Goal: Information Seeking & Learning: Learn about a topic

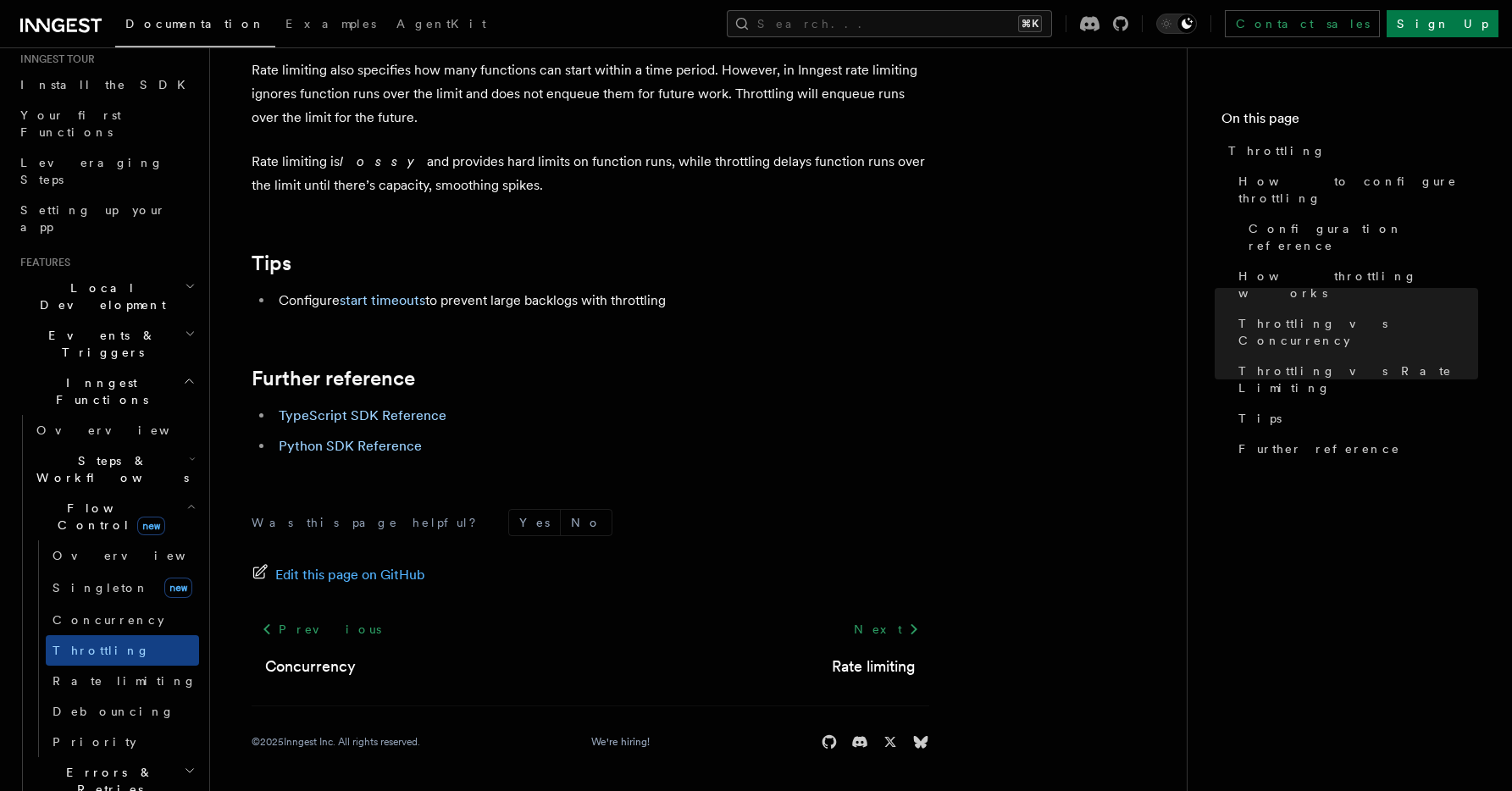
scroll to position [190, 0]
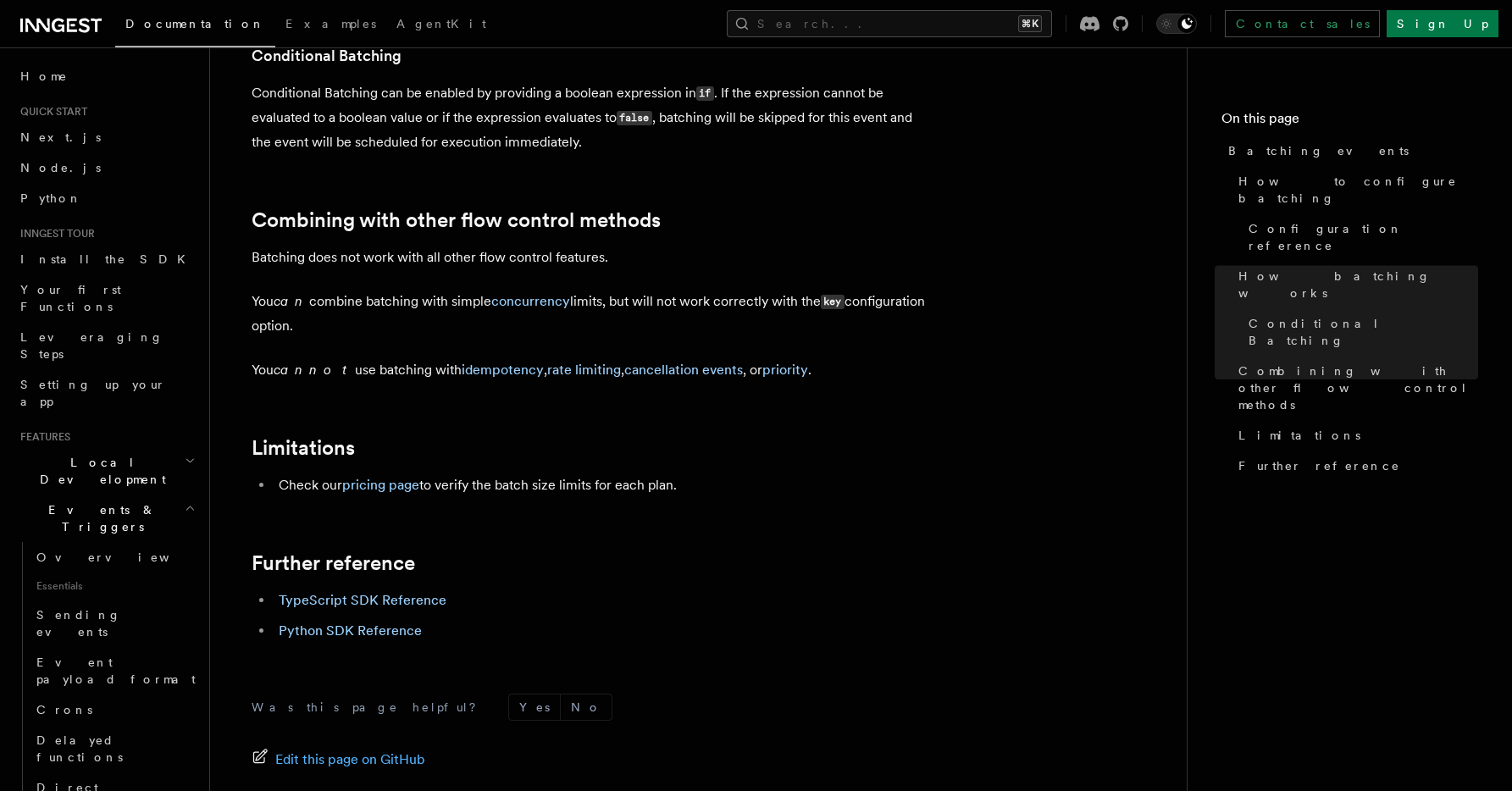
scroll to position [1675, 0]
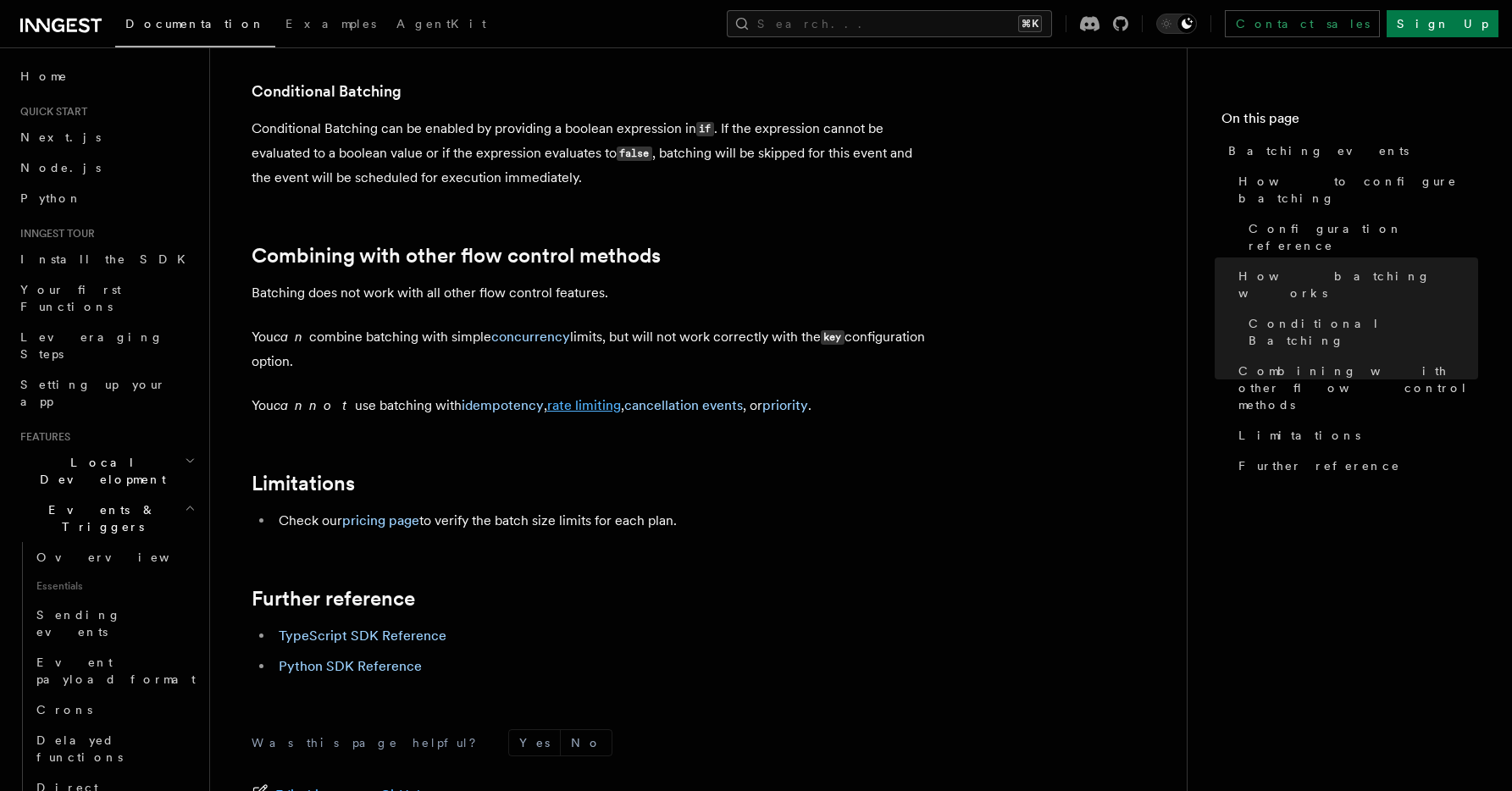
click at [560, 409] on link "rate limiting" at bounding box center [583, 405] width 74 height 16
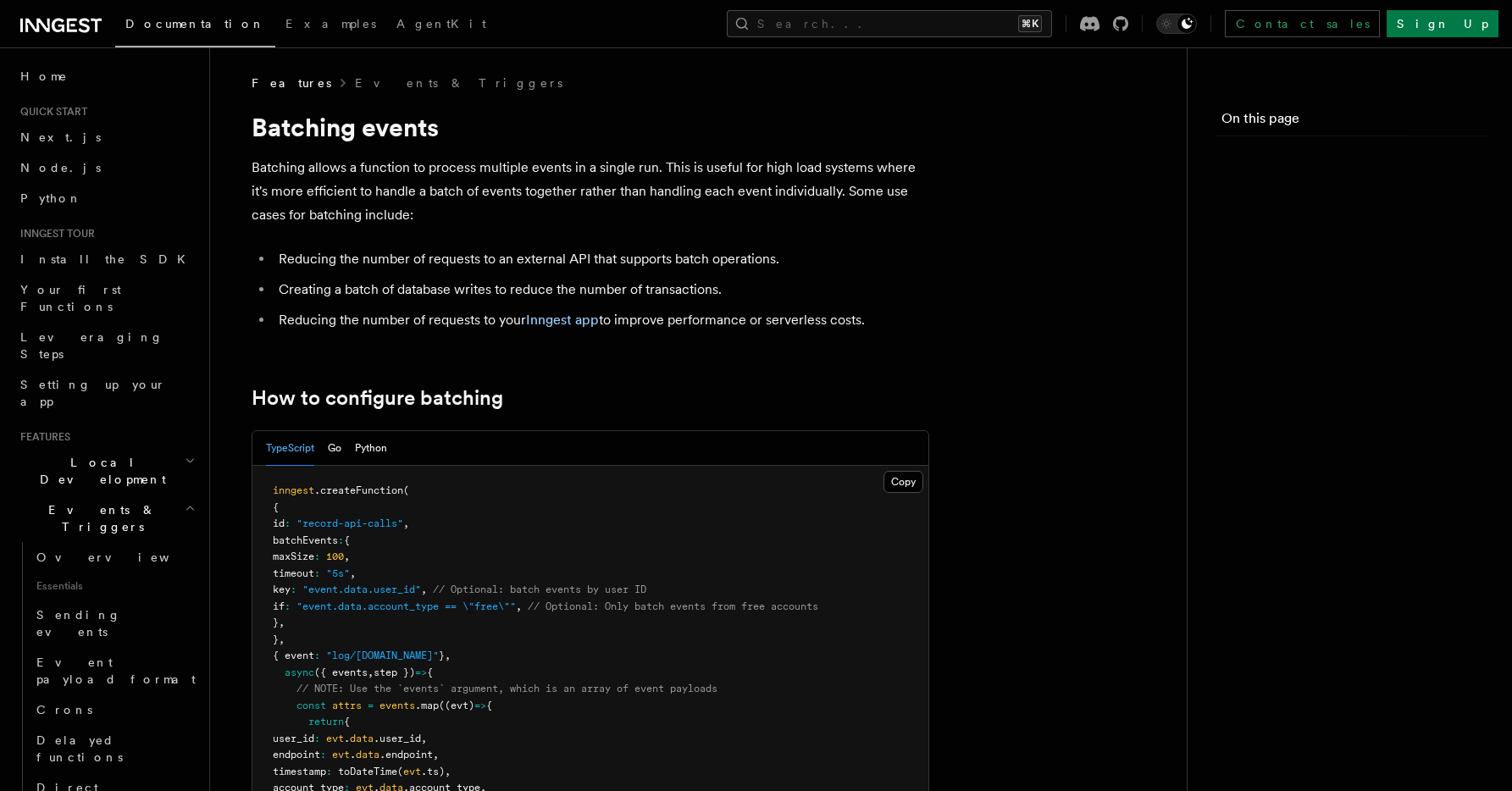
scroll to position [1675, 0]
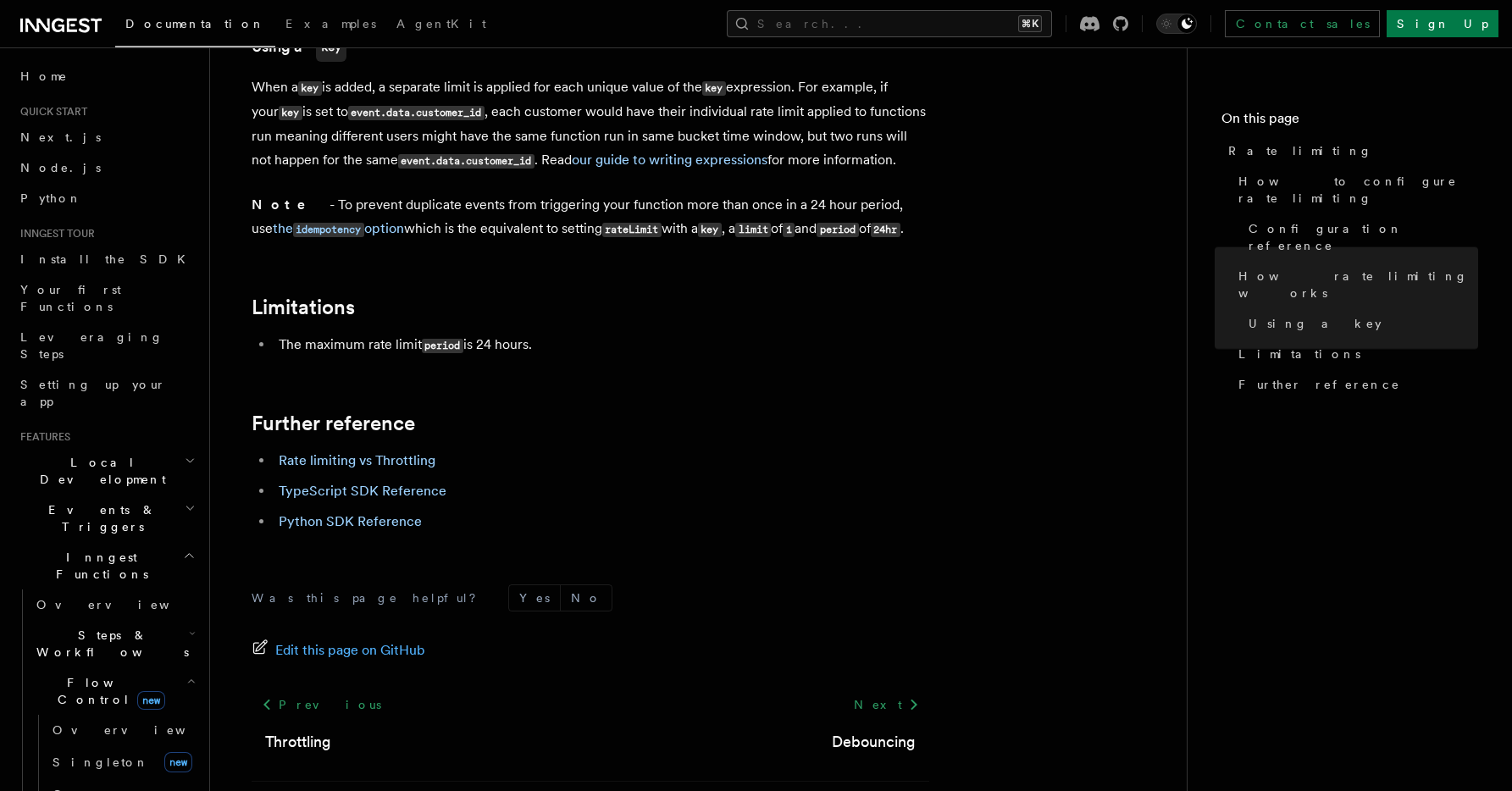
scroll to position [2634, 0]
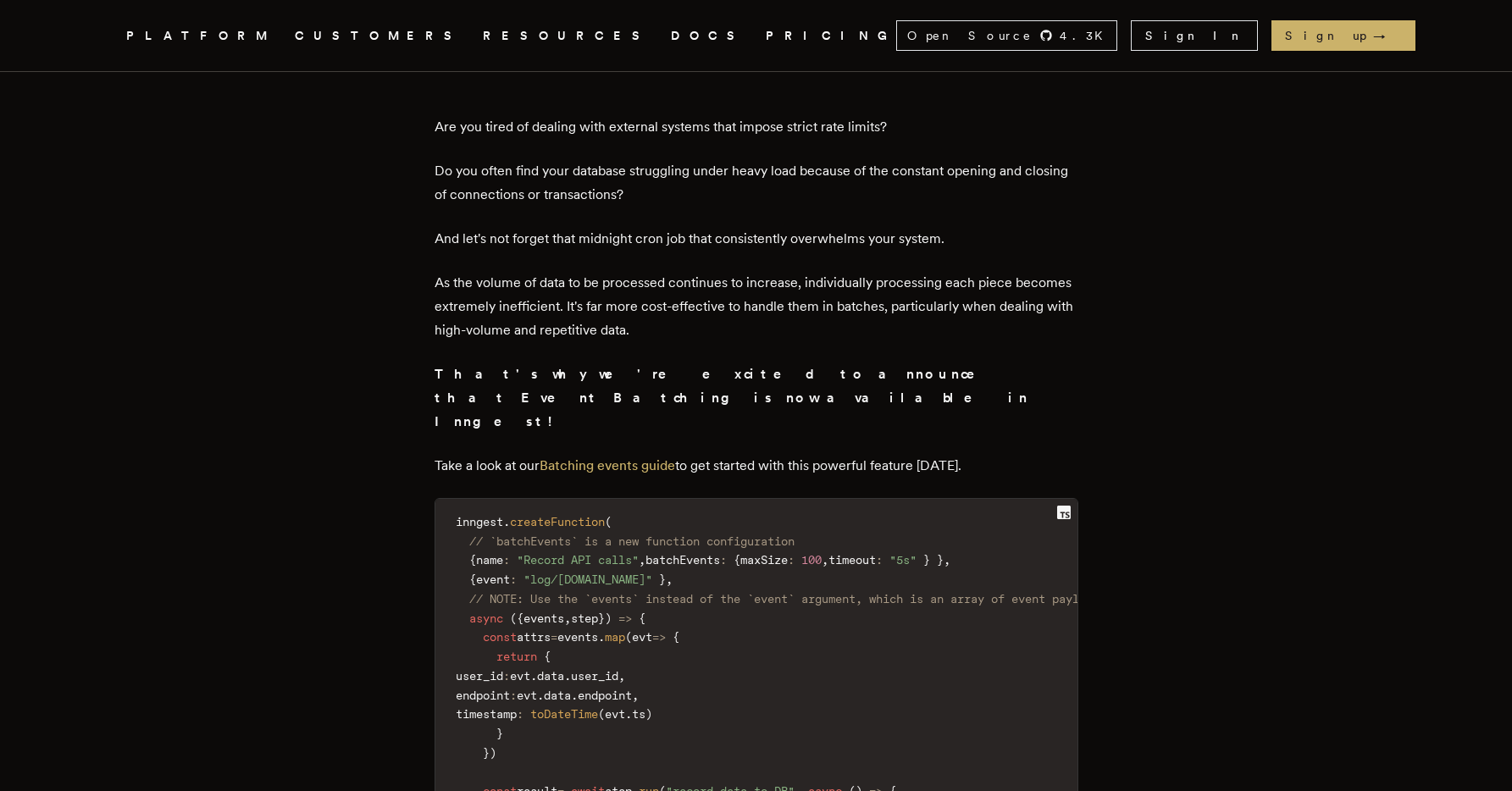
scroll to position [564, 0]
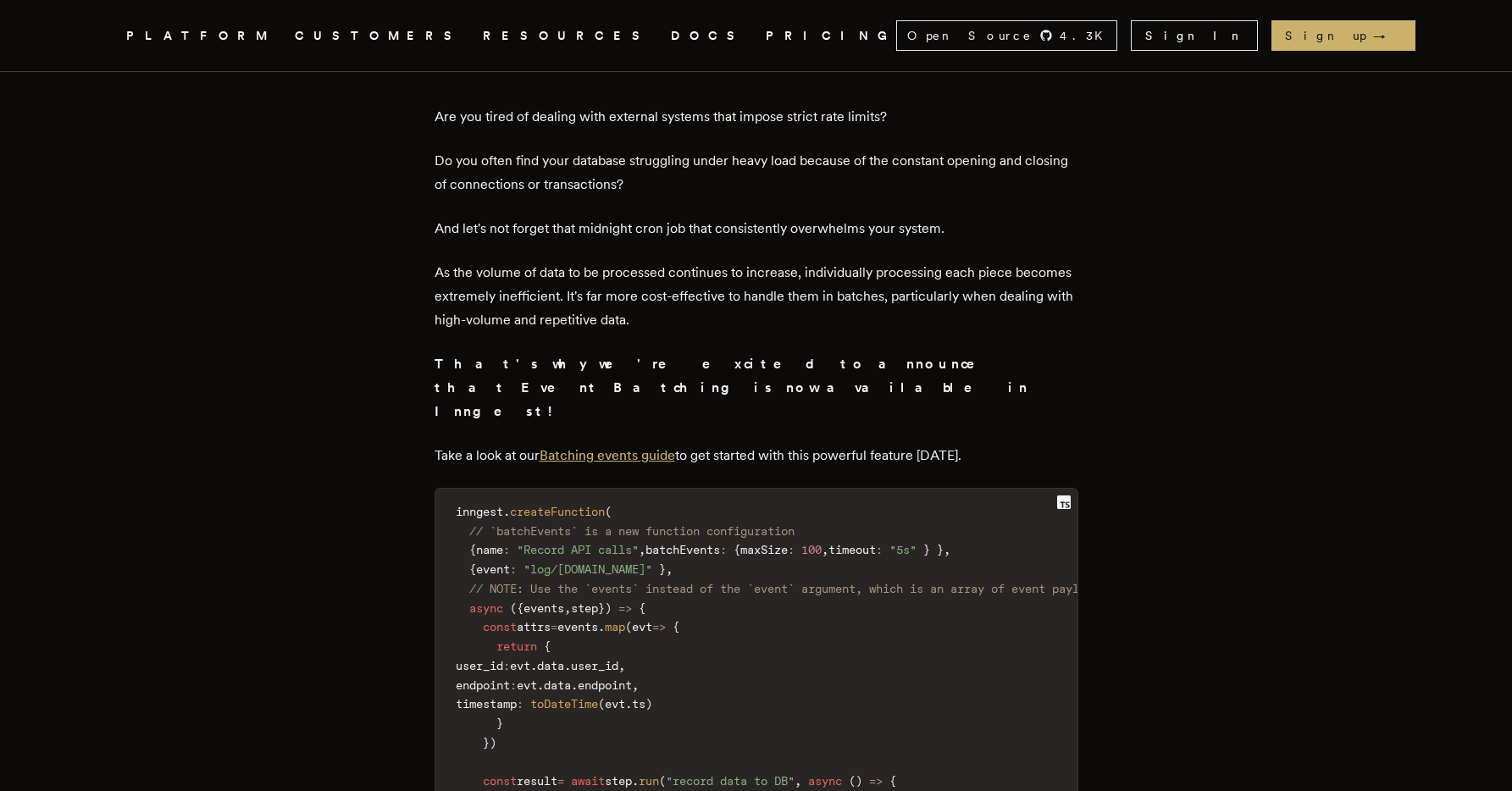
click at [573, 448] on link "Batching events guide" at bounding box center [608, 456] width 136 height 16
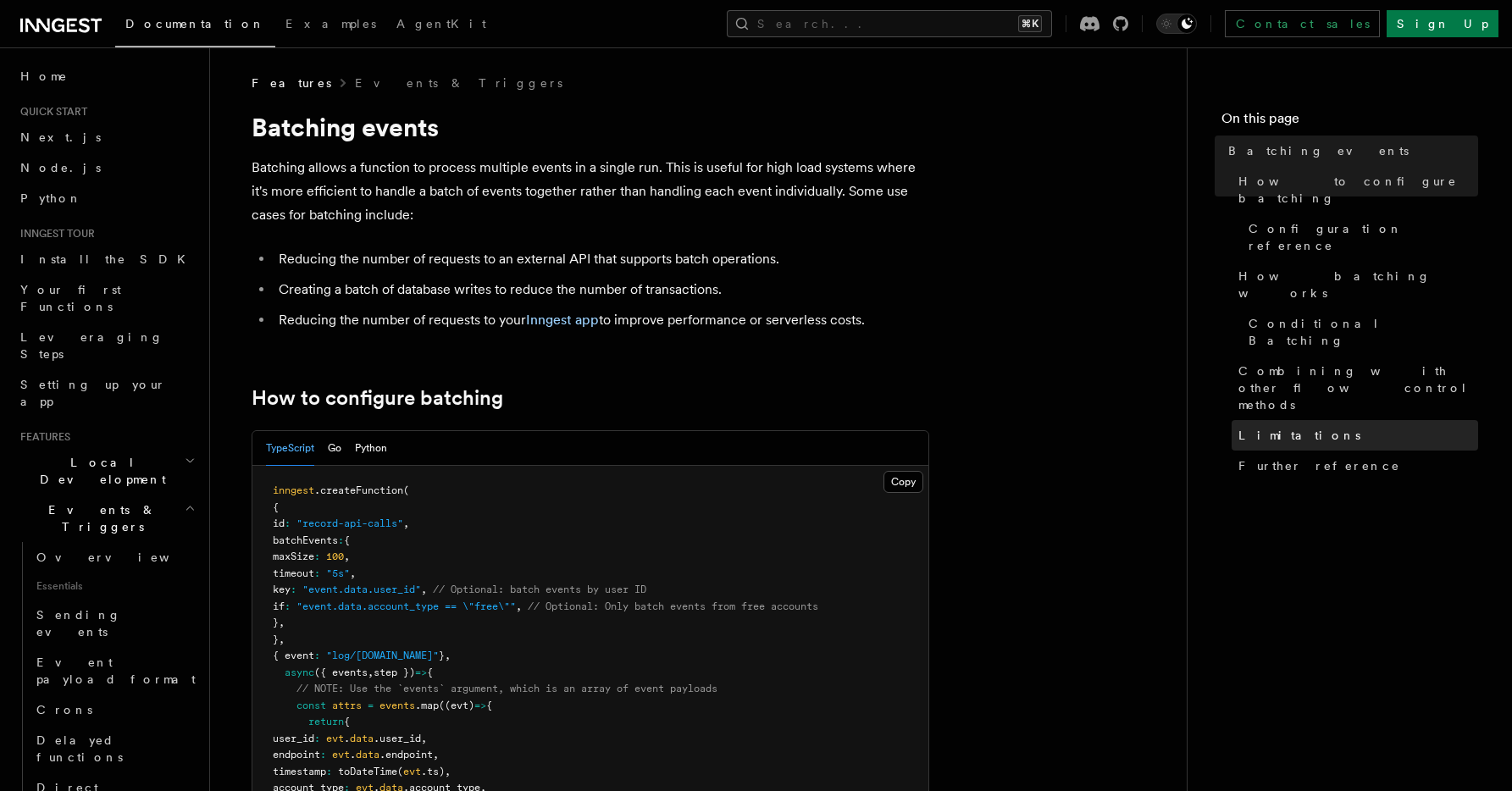
click at [1282, 427] on span "Limitations" at bounding box center [1300, 435] width 122 height 17
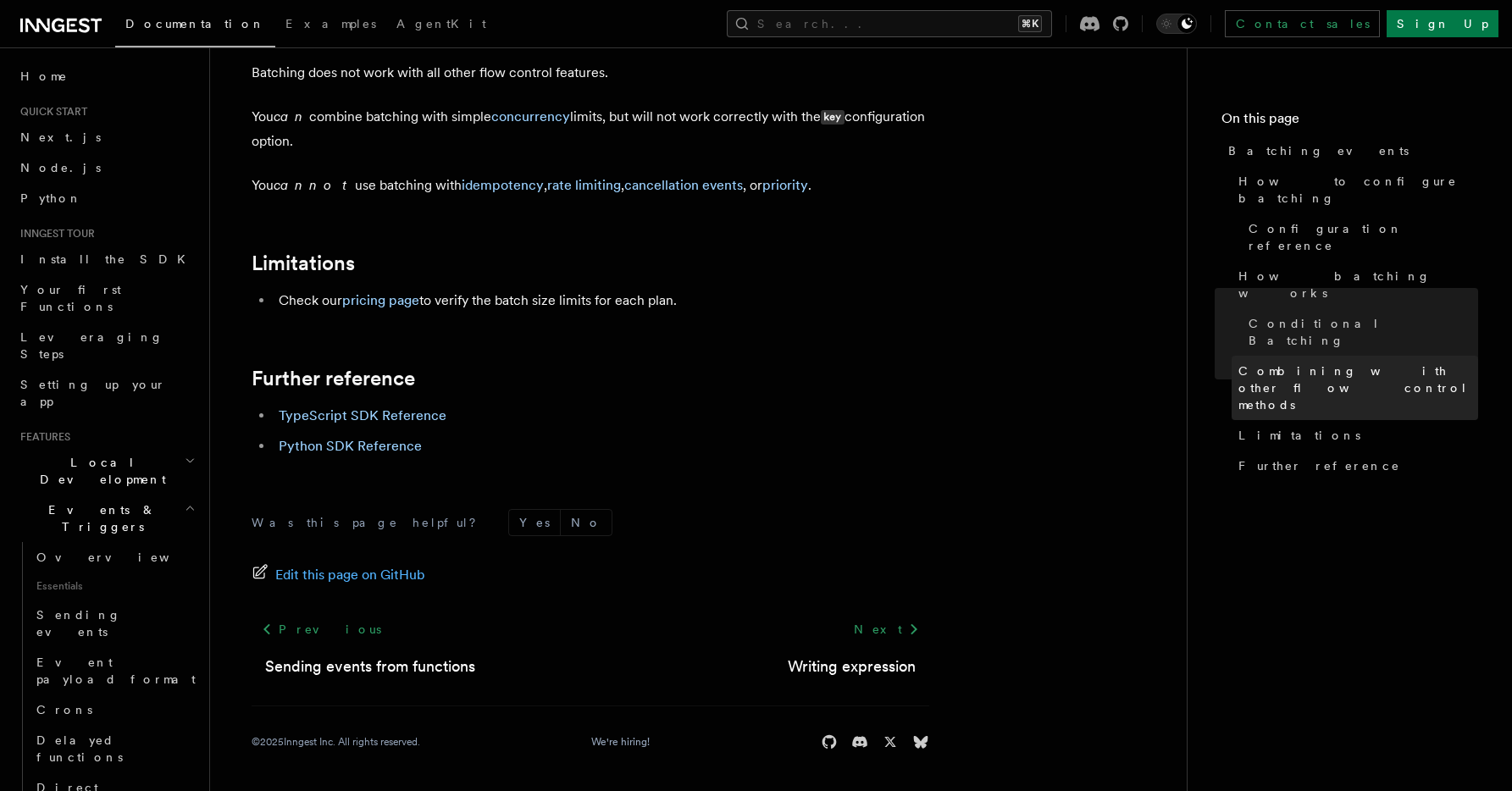
click at [1281, 363] on span "Combining with other flow control methods" at bounding box center [1359, 389] width 240 height 51
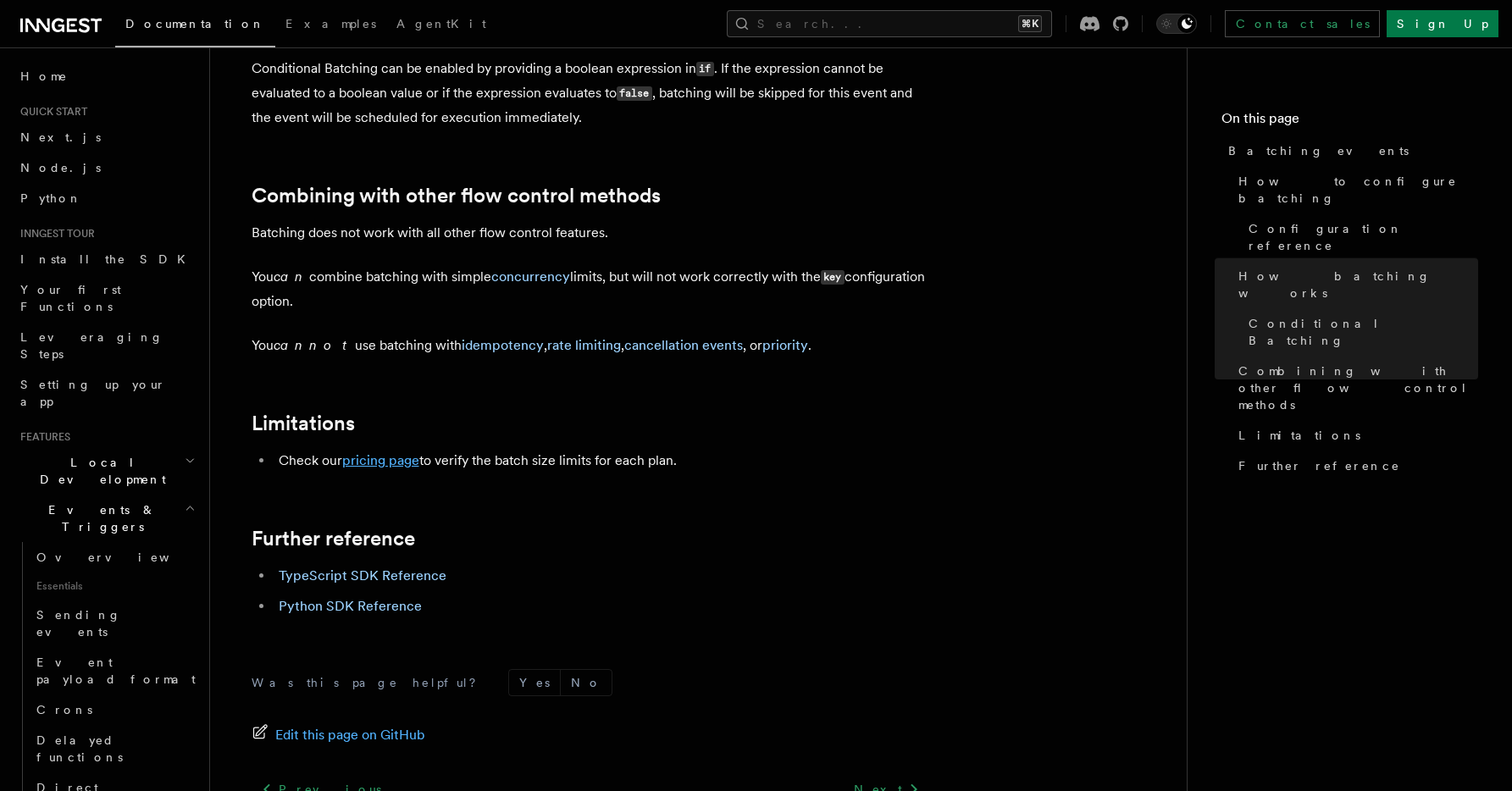
scroll to position [1734, 0]
click at [1100, 22] on icon at bounding box center [1090, 23] width 20 height 15
click at [1128, 28] on icon at bounding box center [1119, 23] width 15 height 15
click at [1100, 28] on icon at bounding box center [1090, 23] width 20 height 15
